Goal: Task Accomplishment & Management: Manage account settings

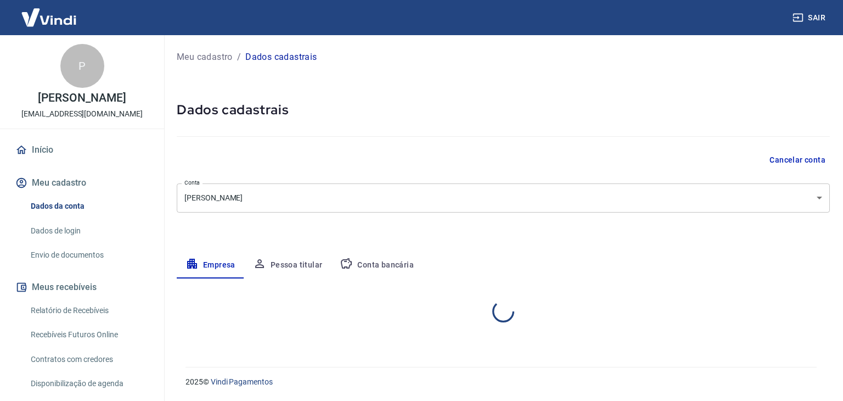
select select "SP"
select select "business"
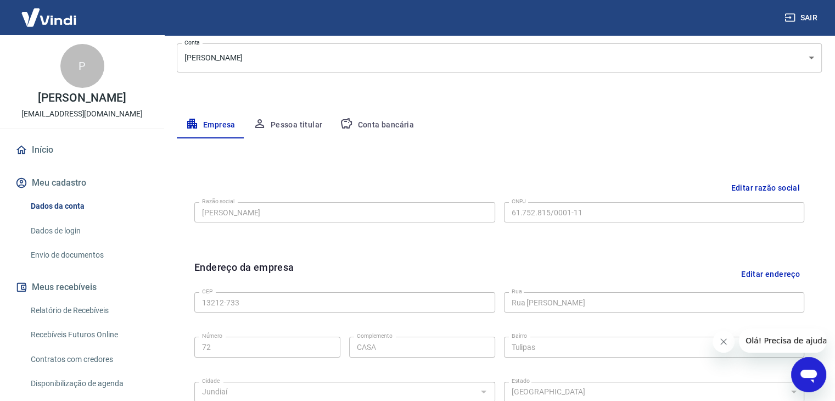
scroll to position [165, 0]
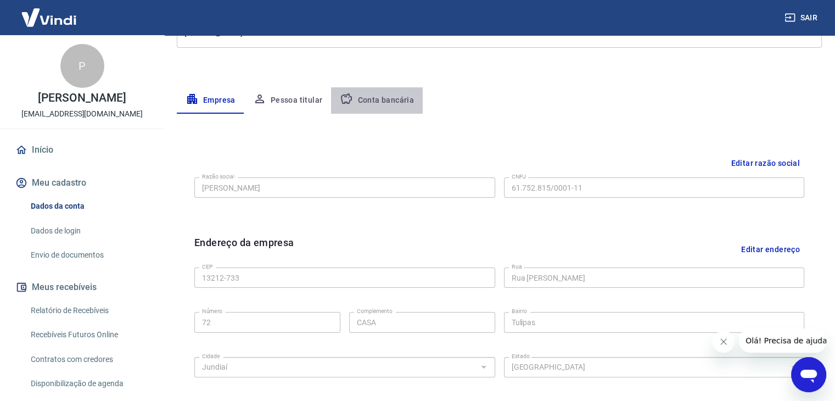
click at [378, 101] on button "Conta bancária" at bounding box center [377, 100] width 92 height 26
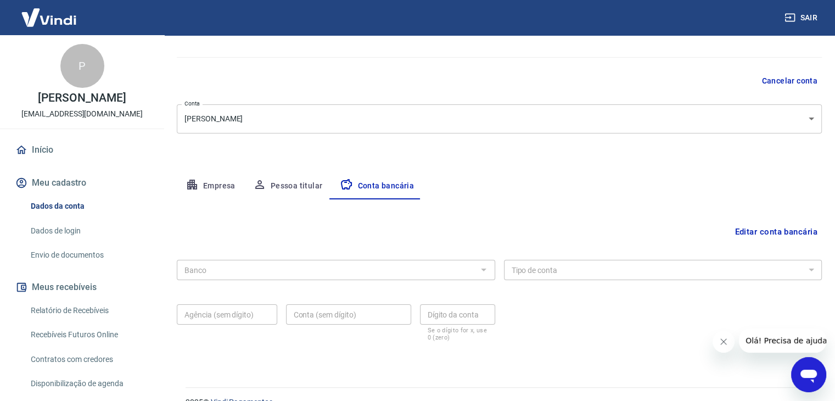
scroll to position [99, 0]
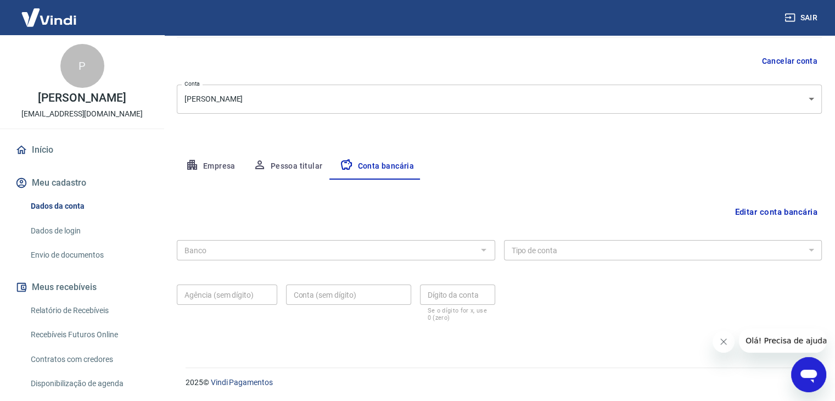
click at [474, 249] on div "Banco" at bounding box center [336, 250] width 318 height 20
click at [783, 206] on button "Editar conta bancária" at bounding box center [776, 211] width 92 height 21
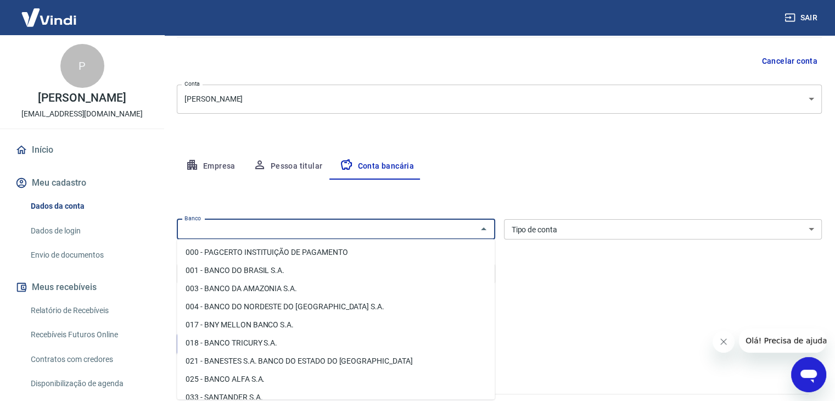
click at [438, 233] on input "Banco" at bounding box center [327, 229] width 294 height 14
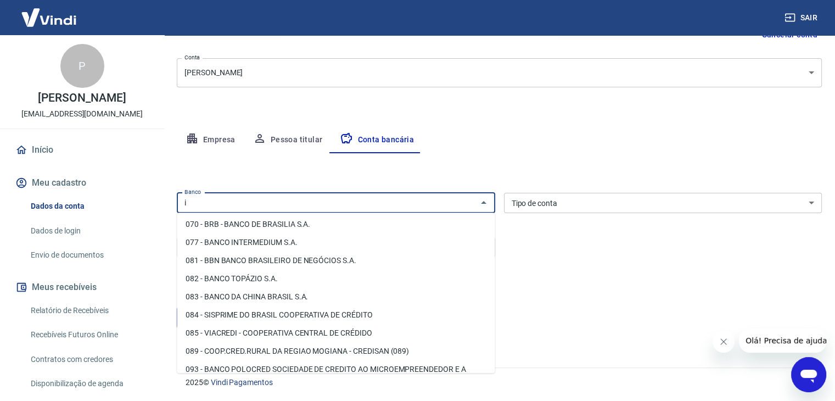
scroll to position [0, 0]
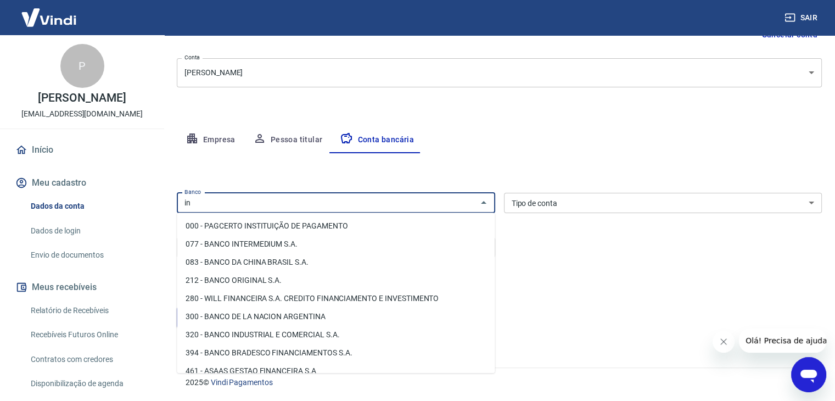
type input "i"
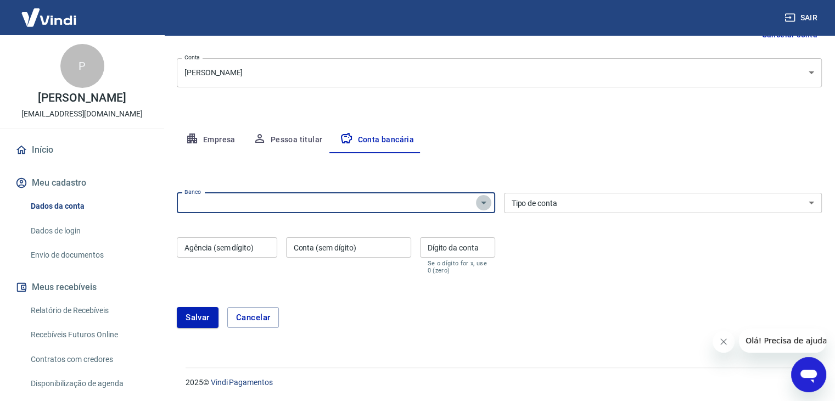
click at [483, 203] on icon "Abrir" at bounding box center [483, 202] width 5 height 3
type input "6"
click at [307, 205] on input "Banco" at bounding box center [327, 203] width 294 height 14
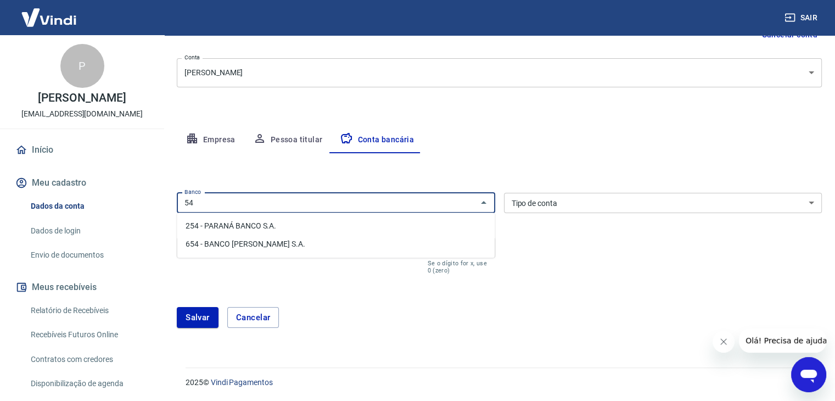
type input "5"
type input "c"
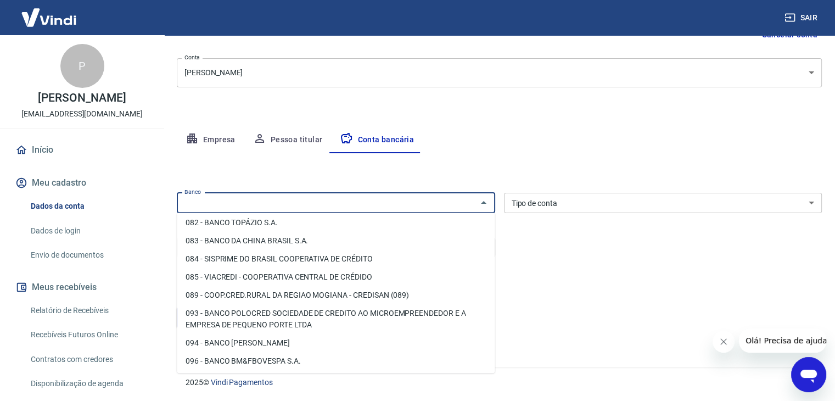
scroll to position [384, 0]
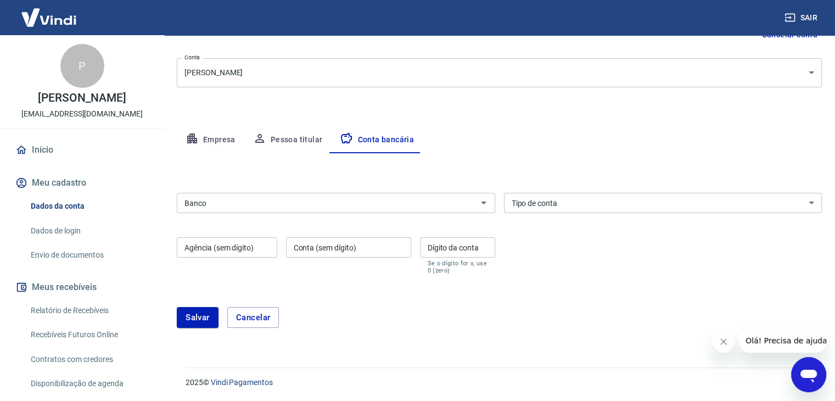
click at [681, 161] on div "Editar conta bancária Banco Banco Tipo de conta Conta Corrente Conta Poupança T…" at bounding box center [499, 247] width 645 height 188
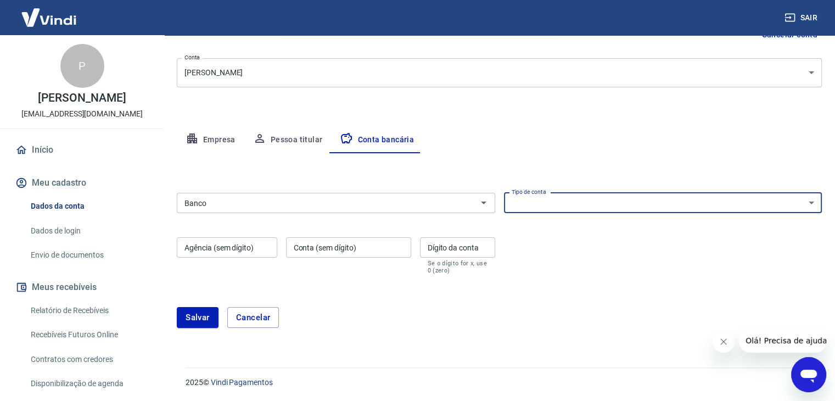
click at [566, 200] on select "Conta Corrente Conta Poupança" at bounding box center [663, 203] width 318 height 20
click at [617, 167] on div "Editar conta bancária Banco Banco Tipo de conta Conta Corrente Conta Poupança T…" at bounding box center [499, 247] width 645 height 188
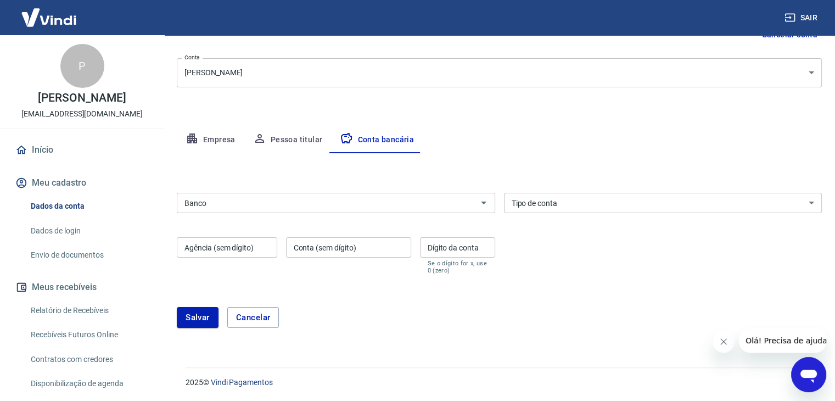
click at [241, 202] on input "Banco" at bounding box center [327, 203] width 294 height 14
click at [285, 143] on button "Pessoa titular" at bounding box center [287, 140] width 87 height 26
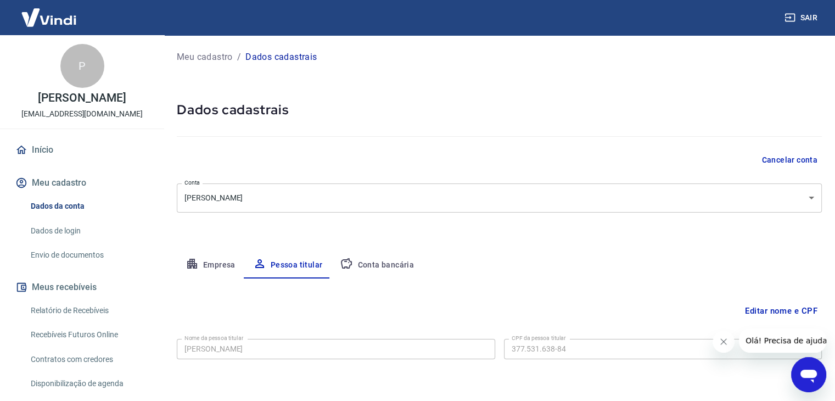
click at [813, 366] on icon "Abrir janela de mensagens" at bounding box center [809, 374] width 20 height 20
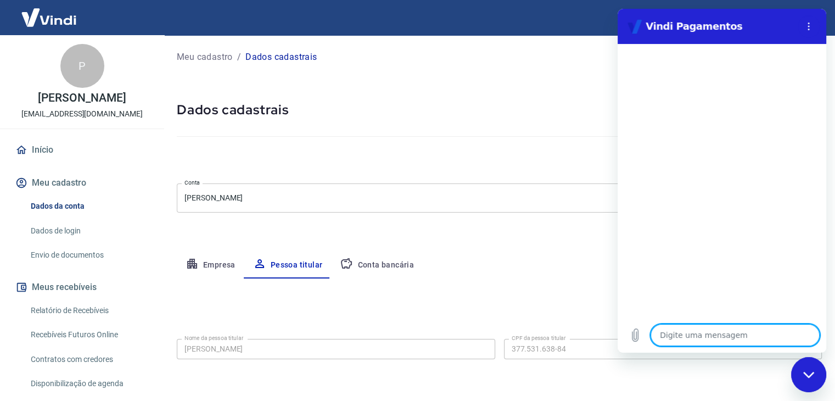
click at [672, 340] on textarea at bounding box center [734, 335] width 169 height 22
type textarea "O"
type textarea "x"
type textarea "Ol"
type textarea "x"
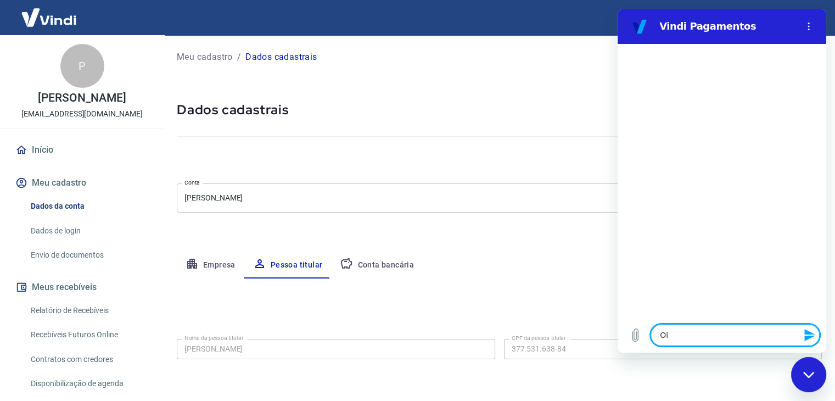
type textarea "Olá"
type textarea "x"
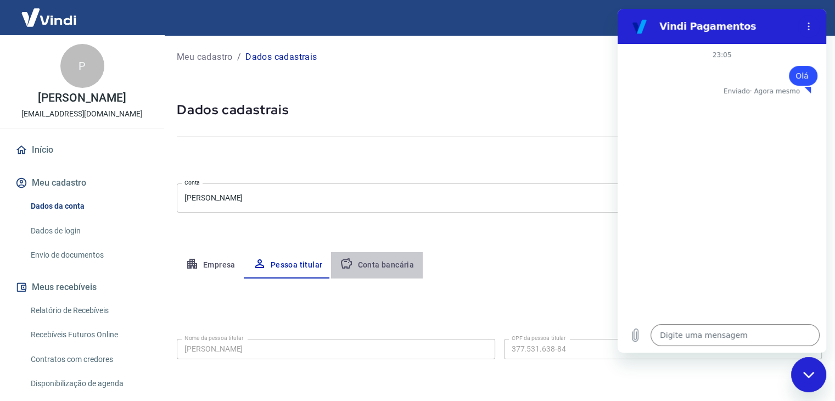
click at [382, 270] on button "Conta bancária" at bounding box center [377, 265] width 92 height 26
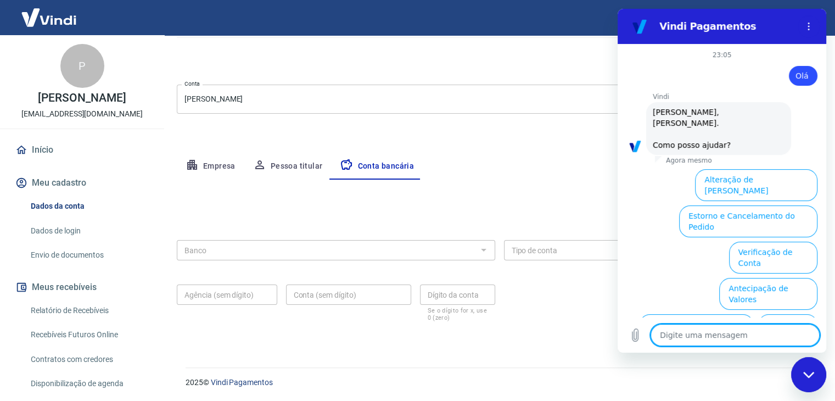
scroll to position [75, 0]
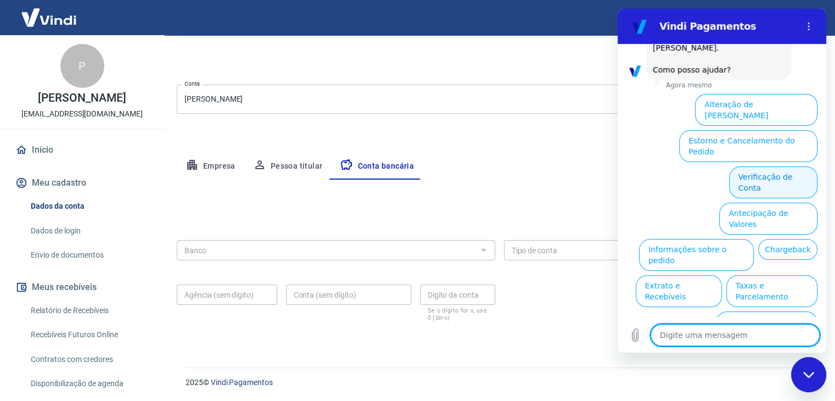
click at [771, 166] on button "Verificação de Conta" at bounding box center [773, 182] width 88 height 32
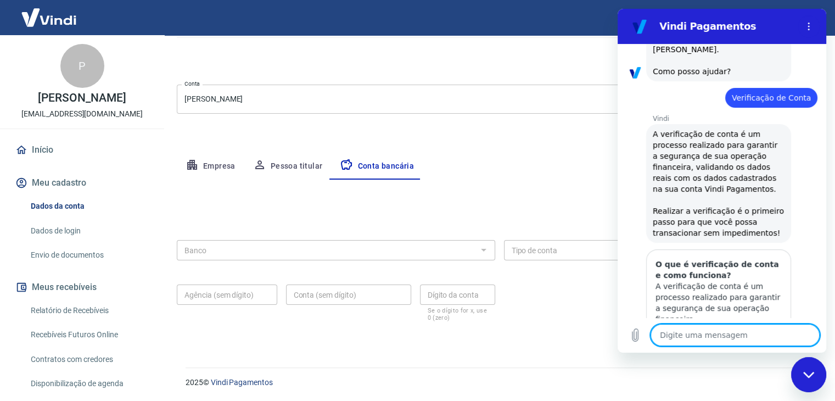
scroll to position [186, 0]
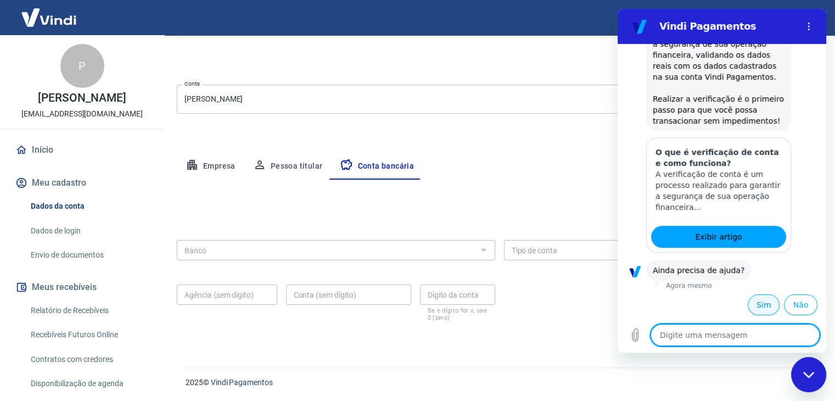
click at [759, 306] on button "Sim" at bounding box center [764, 304] width 32 height 21
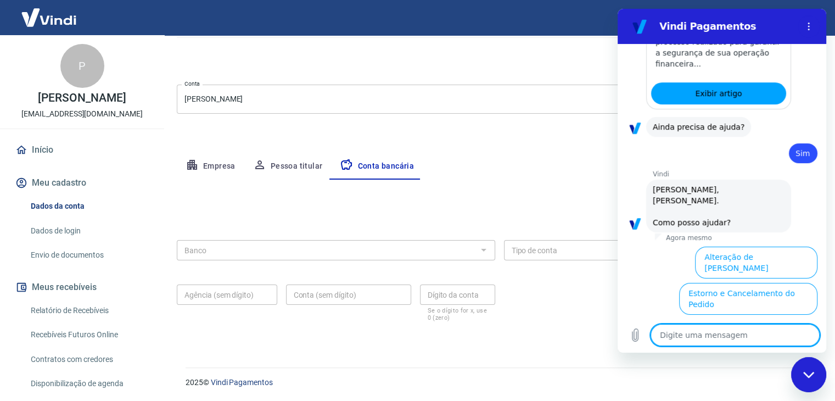
scroll to position [481, 0]
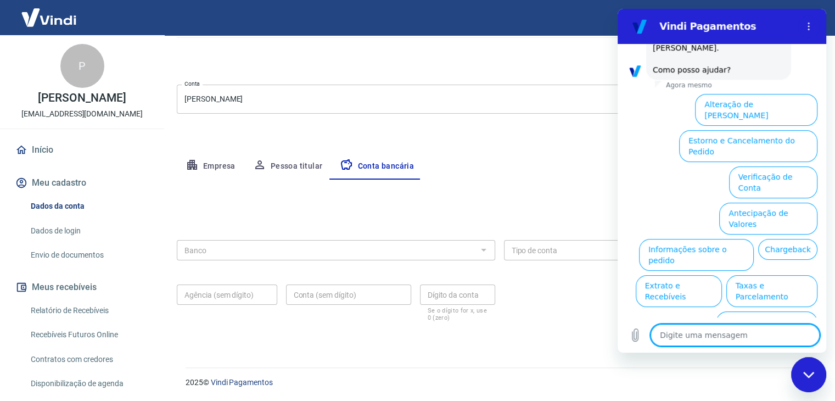
click at [821, 373] on div "Fechar janela de mensagens" at bounding box center [808, 374] width 33 height 33
type textarea "x"
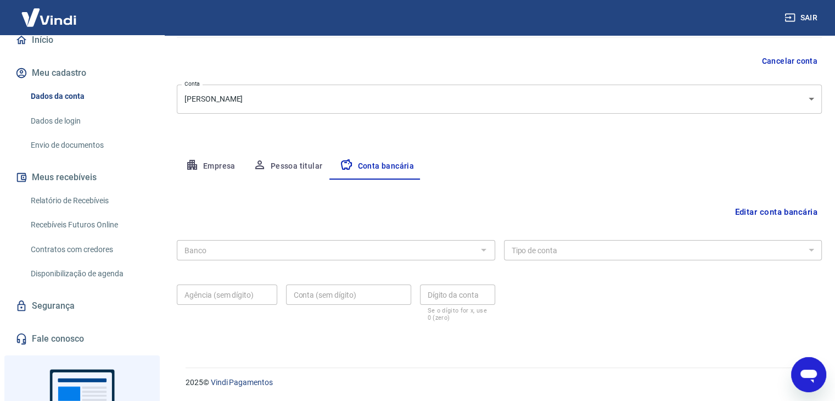
scroll to position [165, 0]
